Goal: Information Seeking & Learning: Learn about a topic

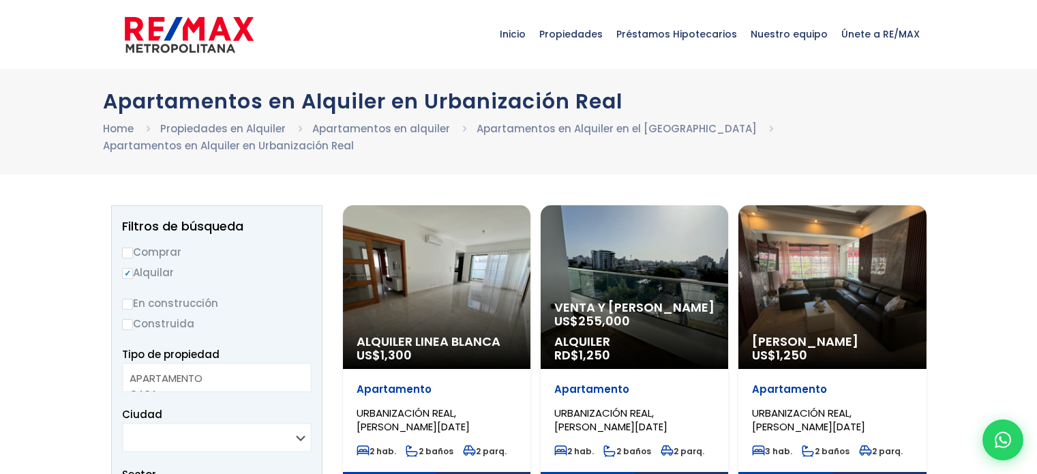
select select
click at [125, 250] on input "Comprar" at bounding box center [127, 253] width 11 height 11
radio input "true"
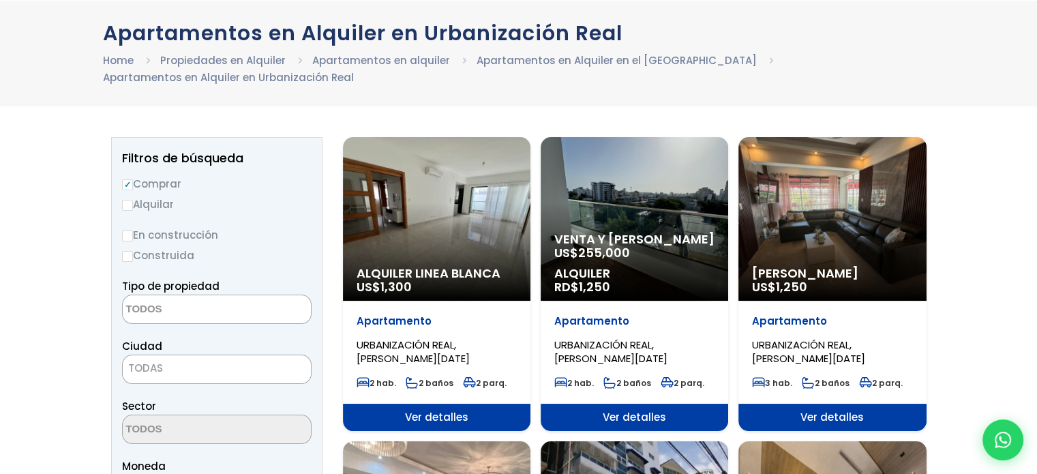
scroll to position [136, 0]
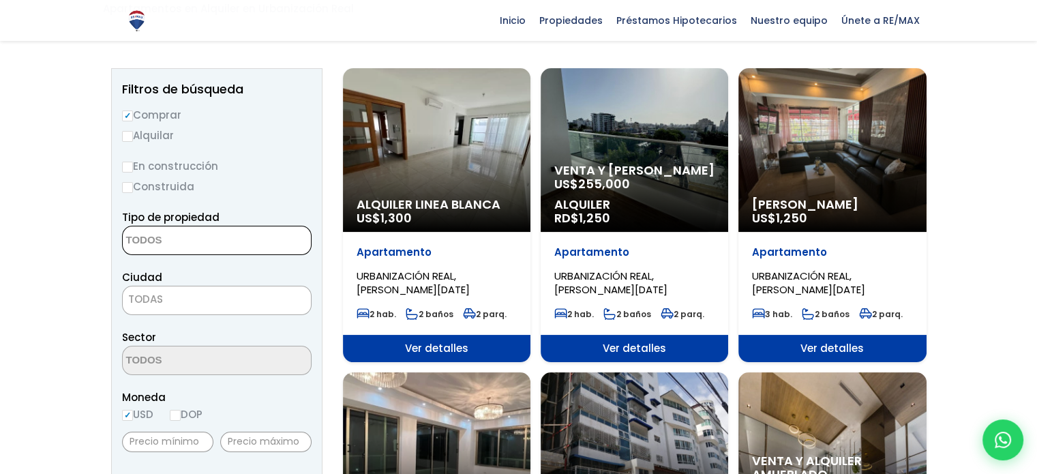
click at [177, 241] on textarea "Search" at bounding box center [189, 240] width 132 height 29
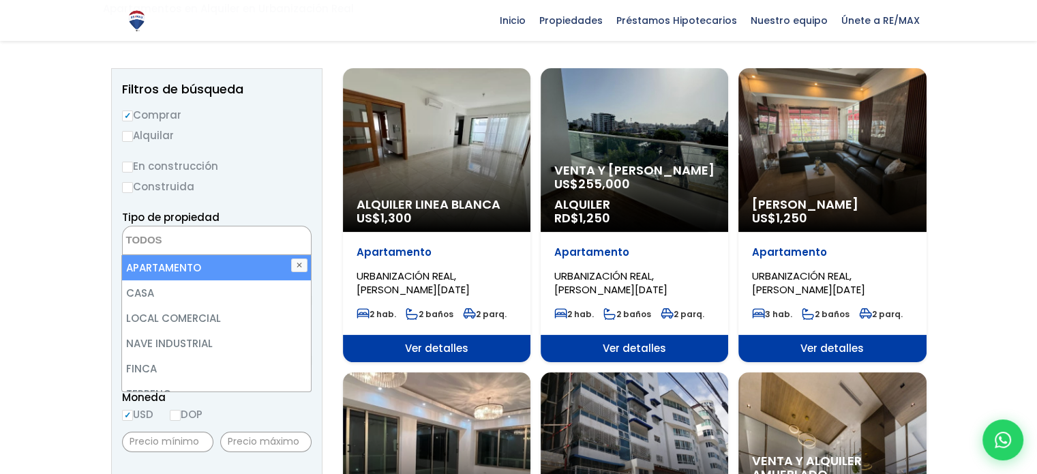
click at [168, 269] on li "APARTAMENTO" at bounding box center [216, 267] width 188 height 25
select select "apartment"
click at [293, 185] on label "Construida" at bounding box center [217, 186] width 190 height 17
click at [0, 0] on input "Construida" at bounding box center [0, 0] width 0 height 0
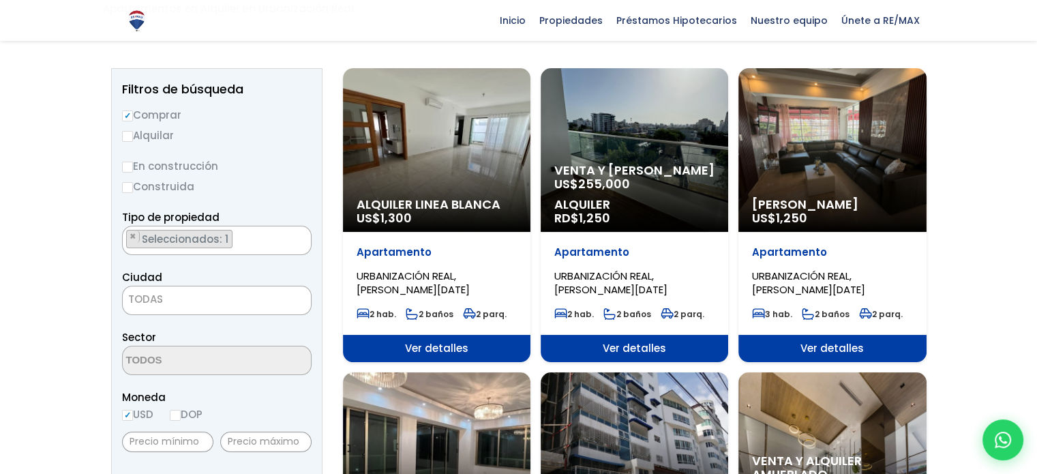
click at [191, 297] on span "TODAS" at bounding box center [217, 299] width 188 height 19
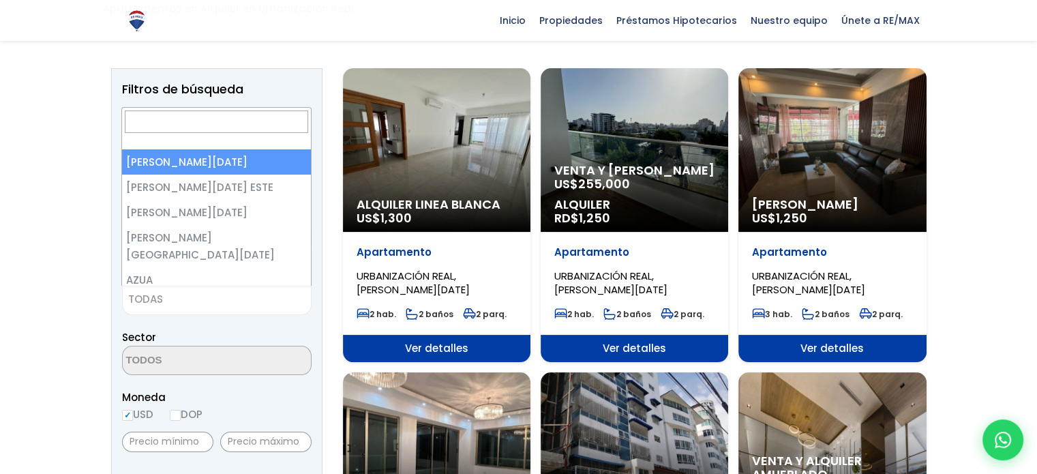
select select "1"
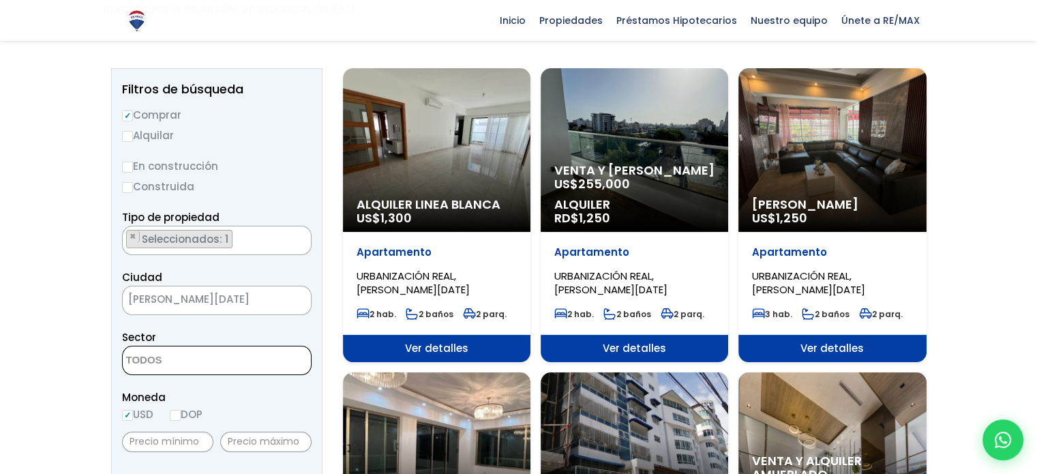
click at [180, 353] on textarea "Search" at bounding box center [189, 360] width 132 height 29
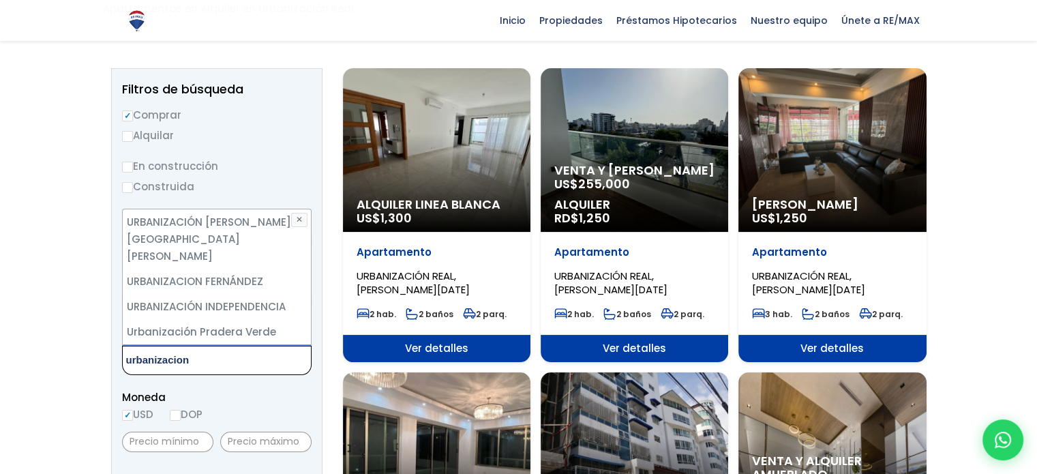
type textarea "urbanizacion"
click at [193, 344] on li "URBANIZACIÓN REAL" at bounding box center [217, 356] width 188 height 25
select select "63"
click at [271, 398] on span "Moneda" at bounding box center [217, 397] width 190 height 17
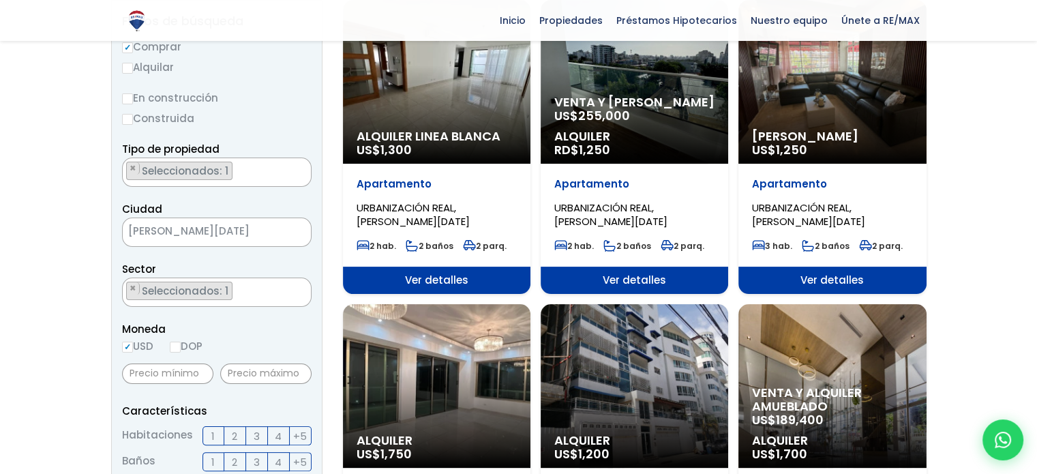
scroll to position [273, 0]
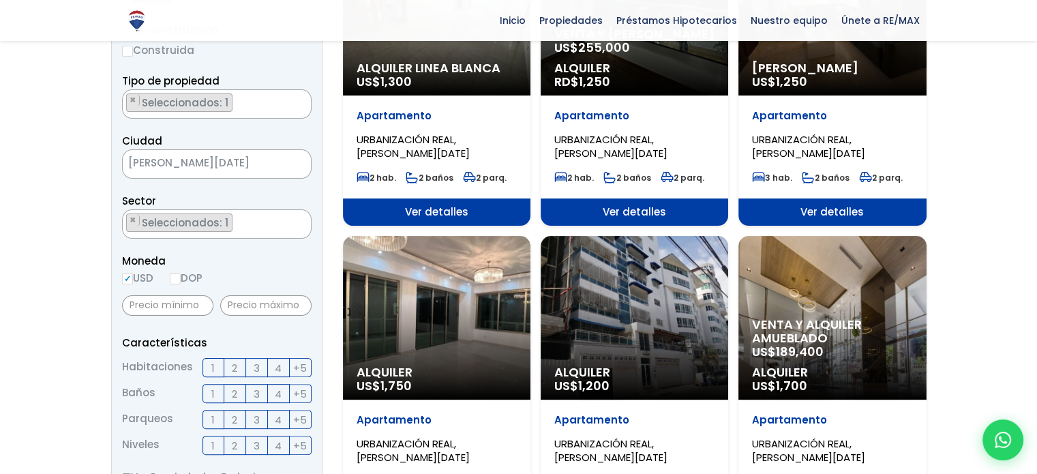
click at [252, 366] on label "3" at bounding box center [257, 367] width 22 height 19
click at [0, 0] on input "3" at bounding box center [0, 0] width 0 height 0
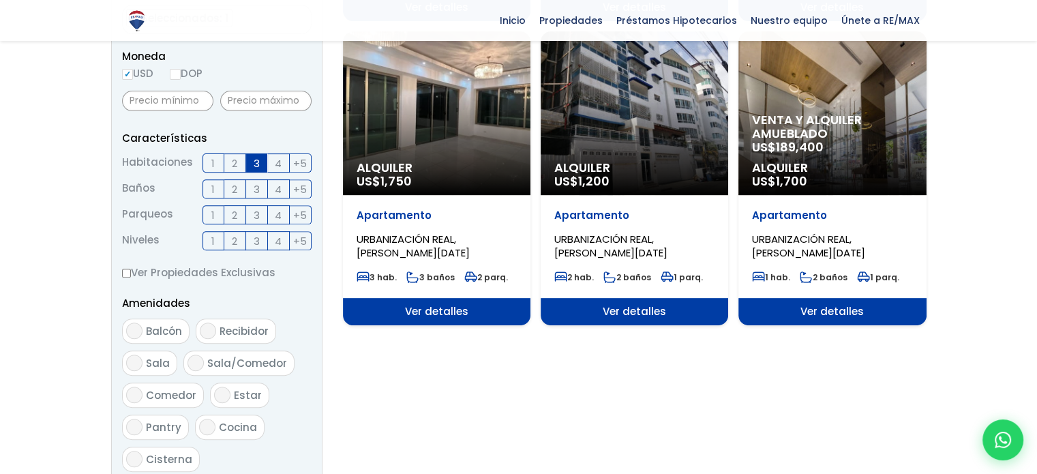
scroll to position [682, 0]
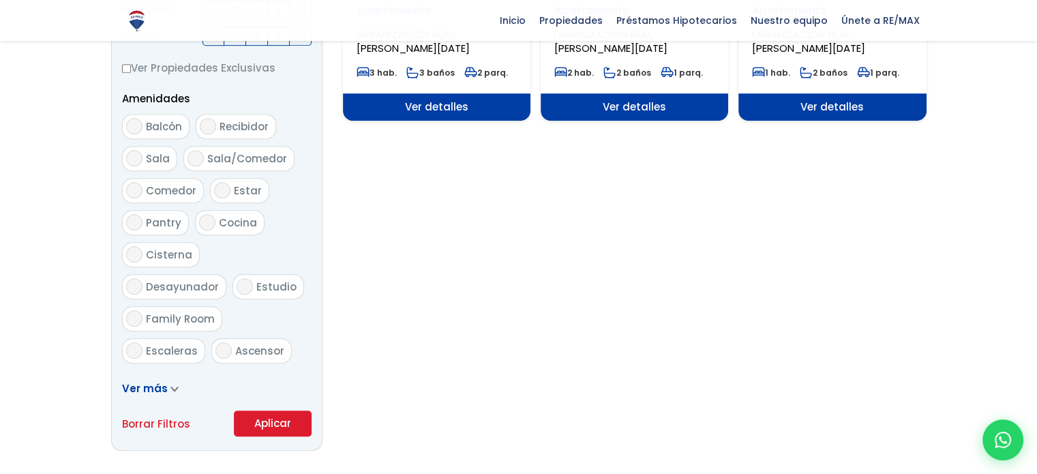
click at [270, 432] on button "Aplicar" at bounding box center [273, 424] width 78 height 26
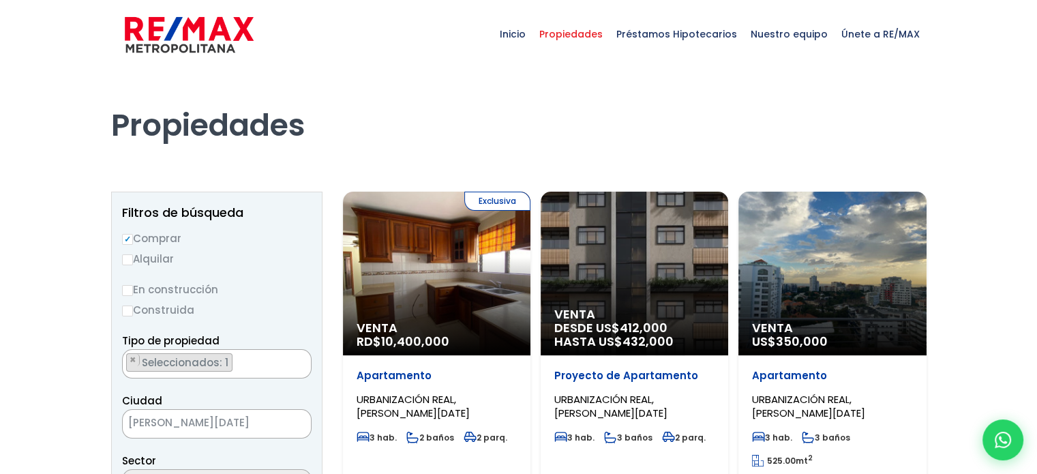
scroll to position [3813, 0]
select select "63"
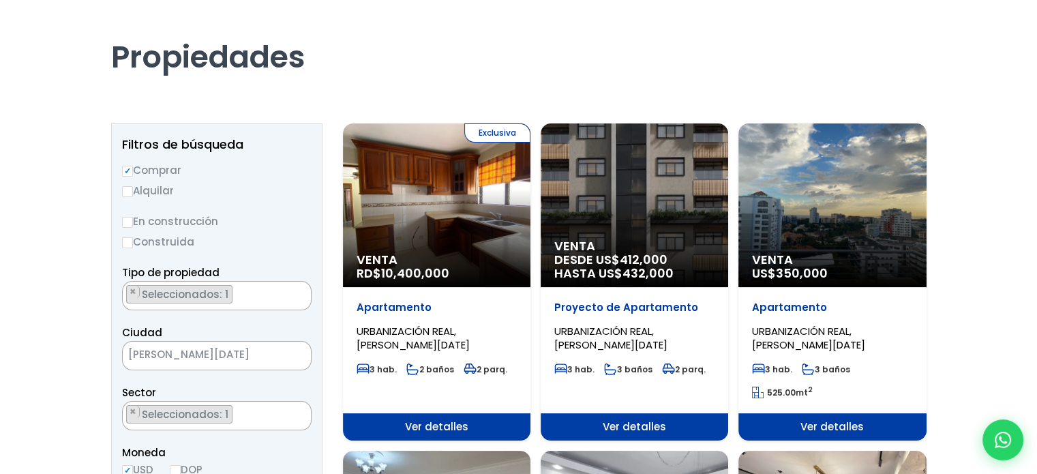
scroll to position [0, 0]
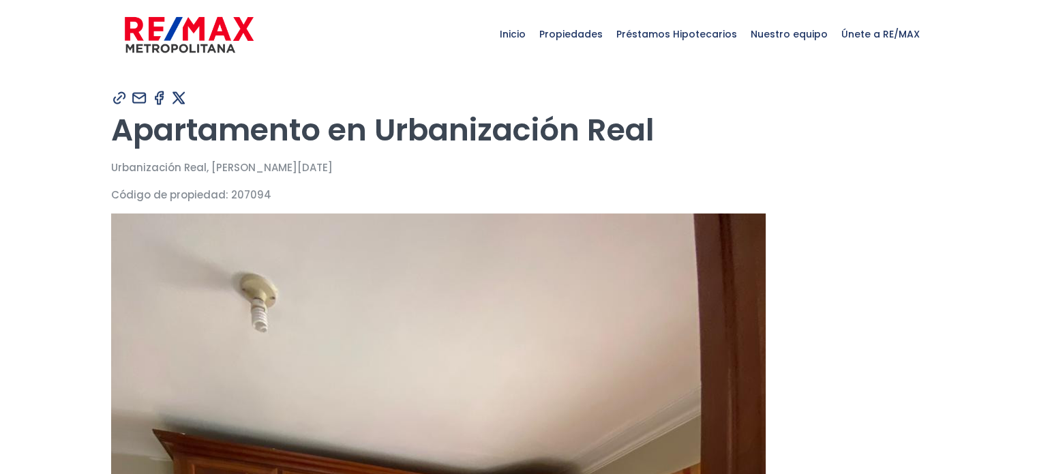
type input "10,400,000"
type input "3,120,000"
type input "5200000"
type input "12"
